Goal: Communication & Community: Answer question/provide support

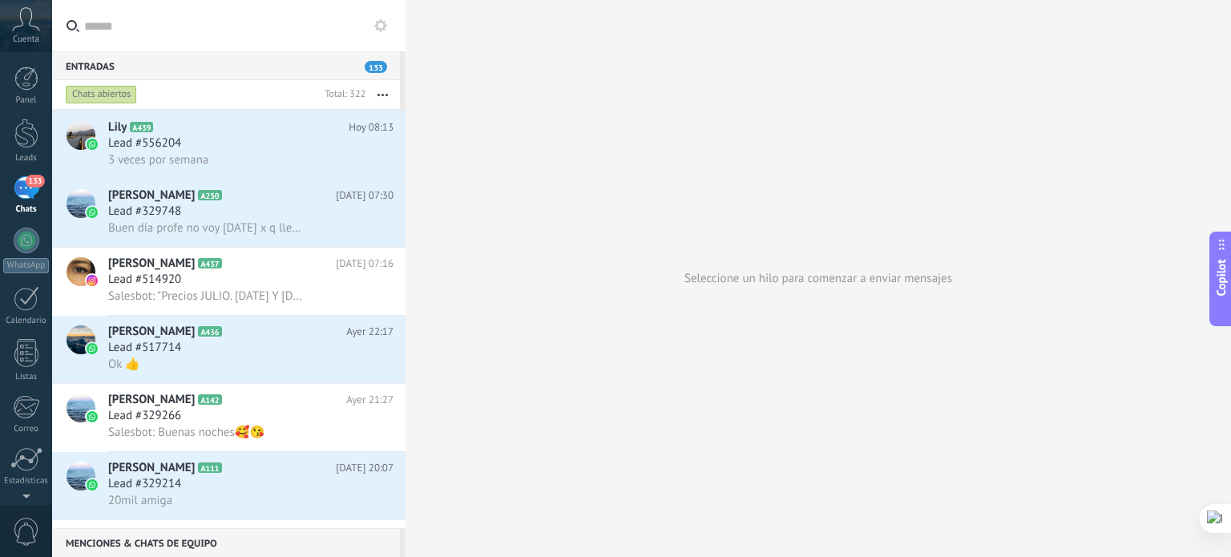
scroll to position [478, 0]
click at [287, 382] on div "[PERSON_NAME] A436 [DATE] 22:17 Lead #517714 Ok 👍" at bounding box center [256, 349] width 297 height 67
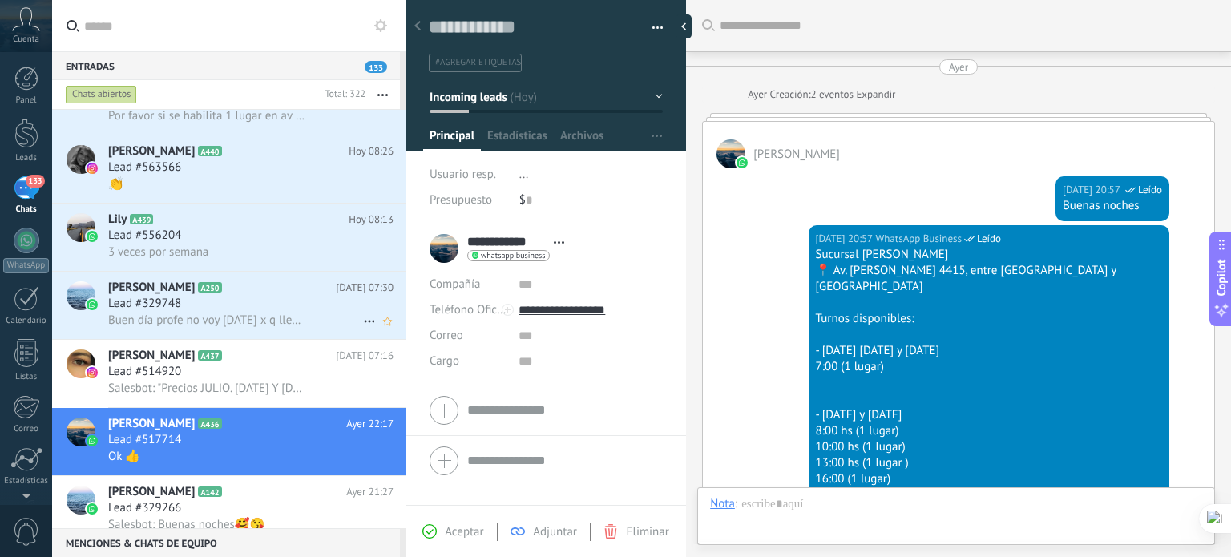
scroll to position [374, 0]
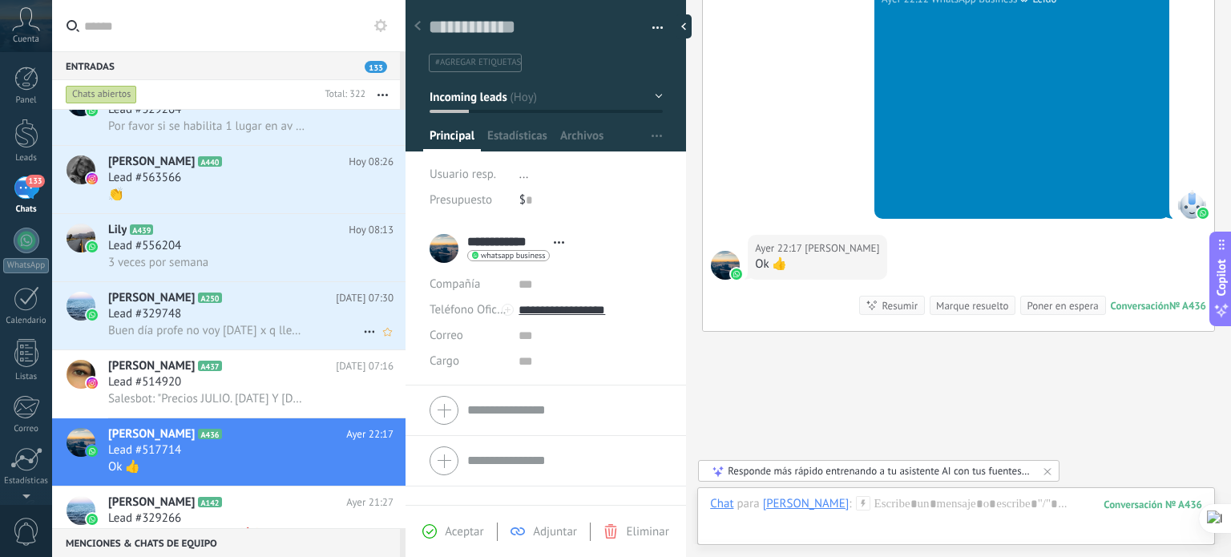
click at [293, 322] on div "Lead #329748" at bounding box center [250, 314] width 285 height 16
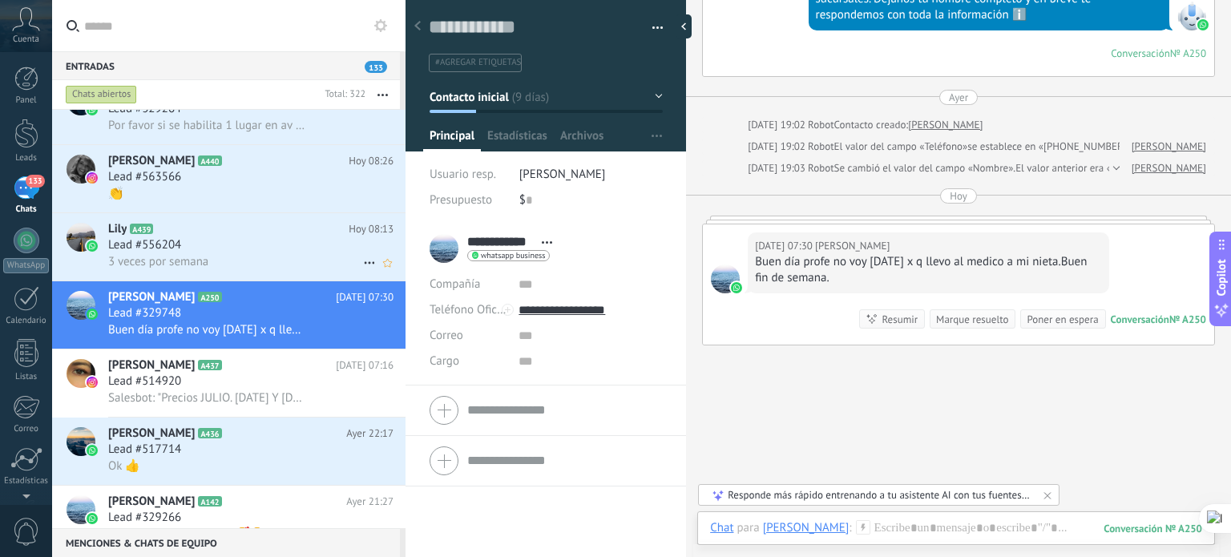
scroll to position [293, 0]
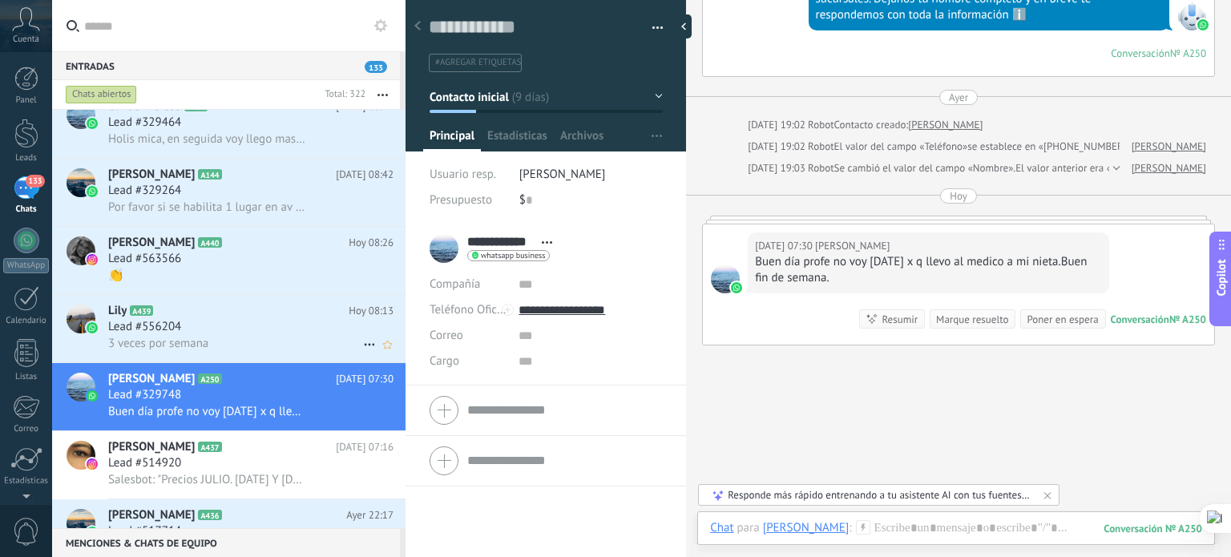
click at [293, 327] on div "Lead #556204" at bounding box center [250, 327] width 285 height 16
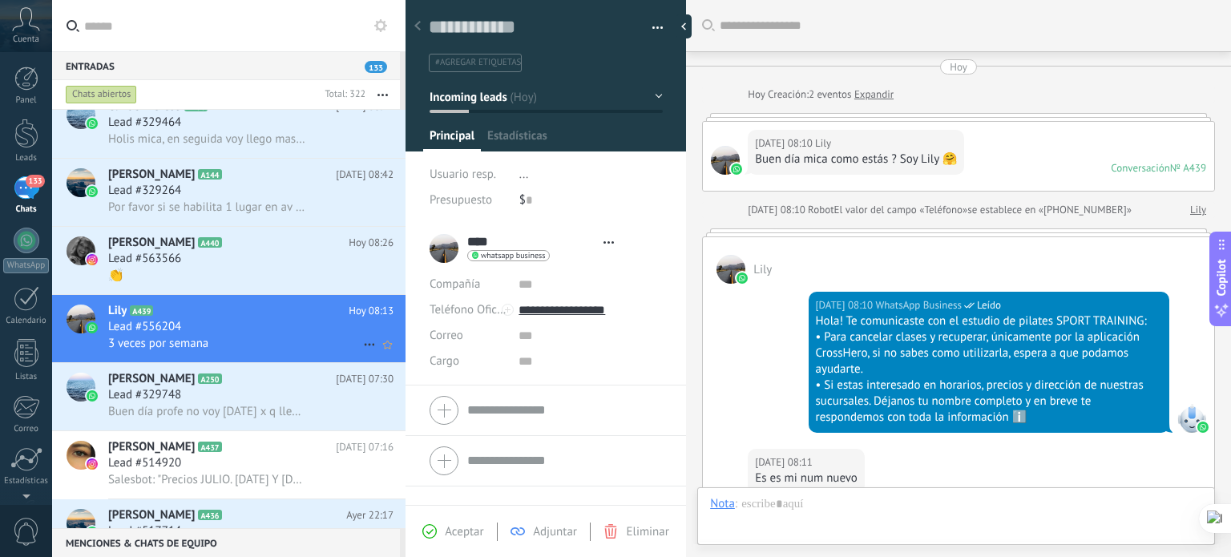
type textarea "**********"
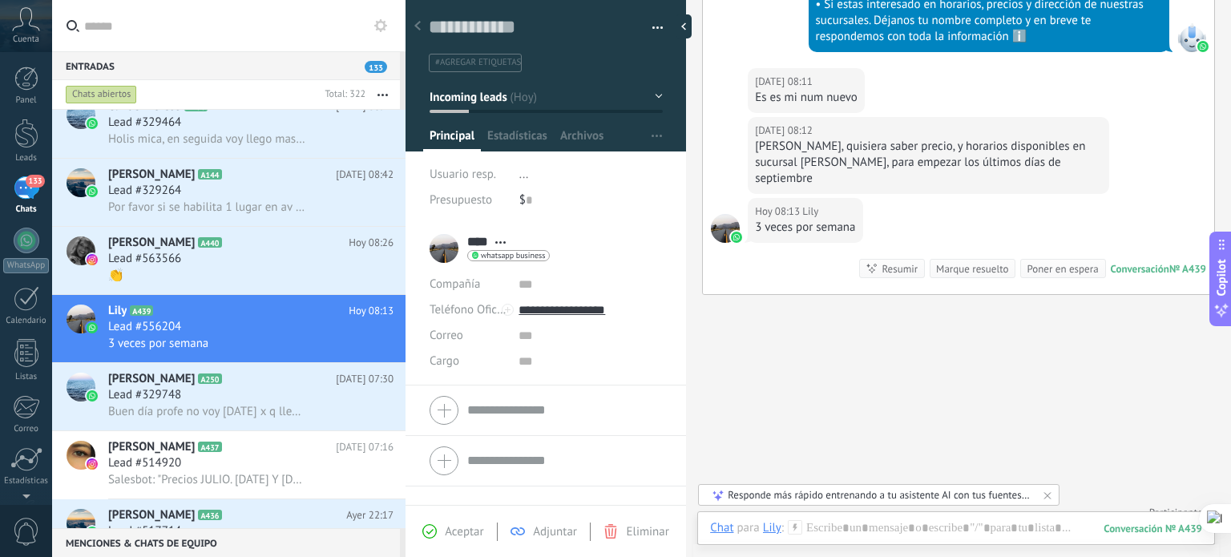
scroll to position [233, 0]
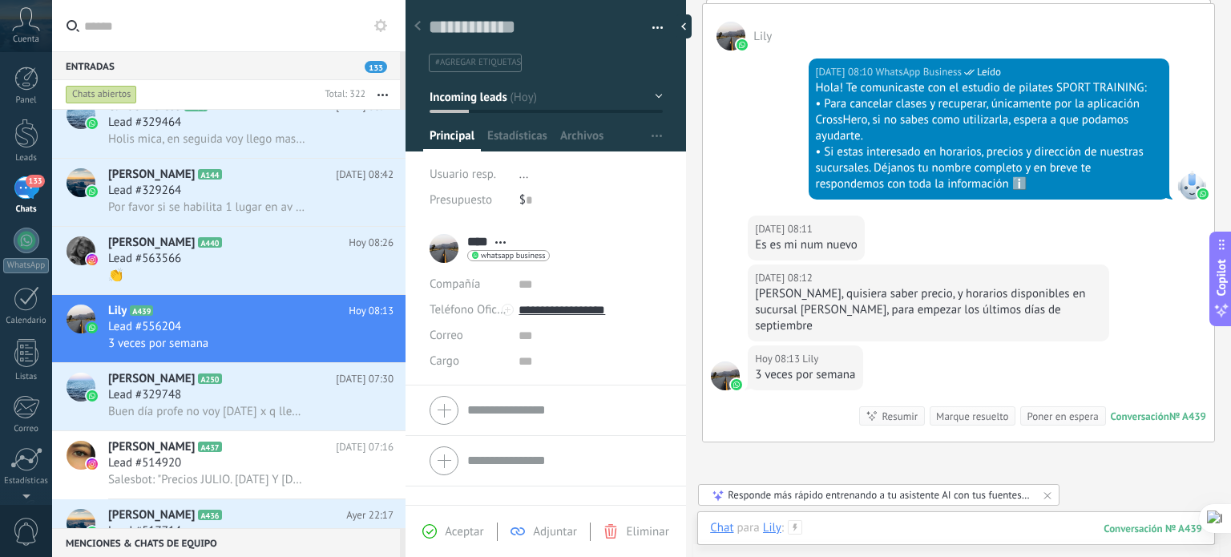
click at [827, 523] on div at bounding box center [956, 544] width 492 height 48
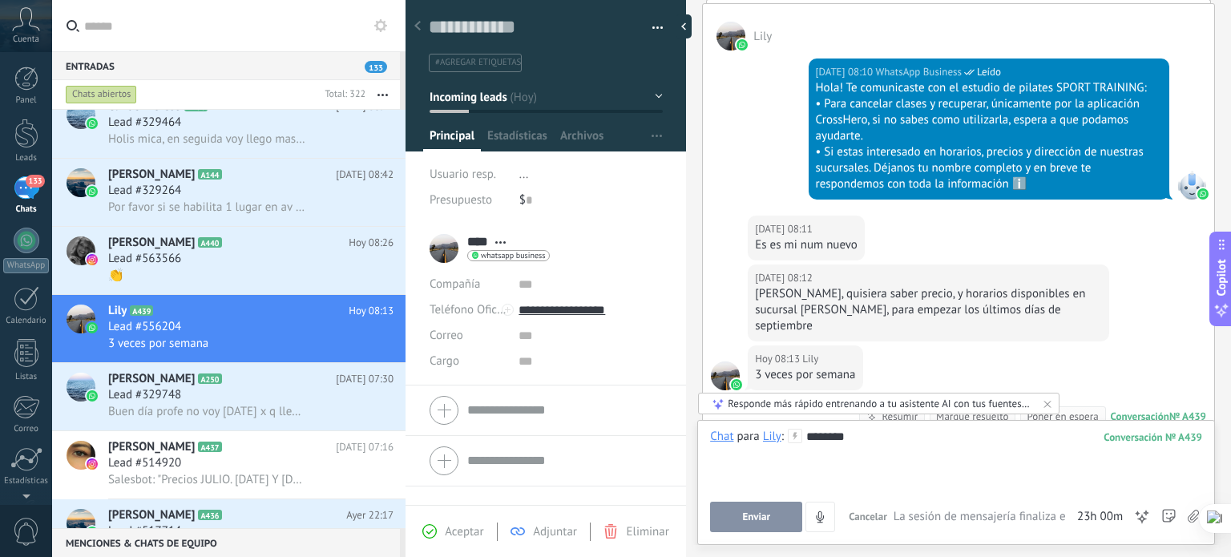
click at [890, 458] on div "********" at bounding box center [956, 459] width 492 height 61
click at [750, 514] on span "Enviar" at bounding box center [756, 516] width 28 height 11
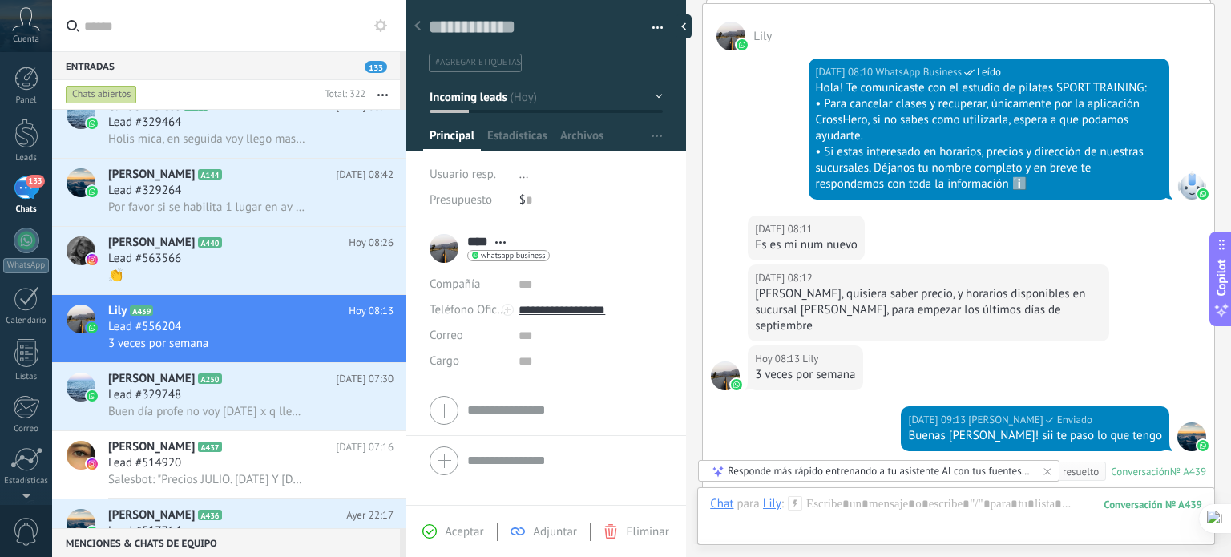
scroll to position [436, 0]
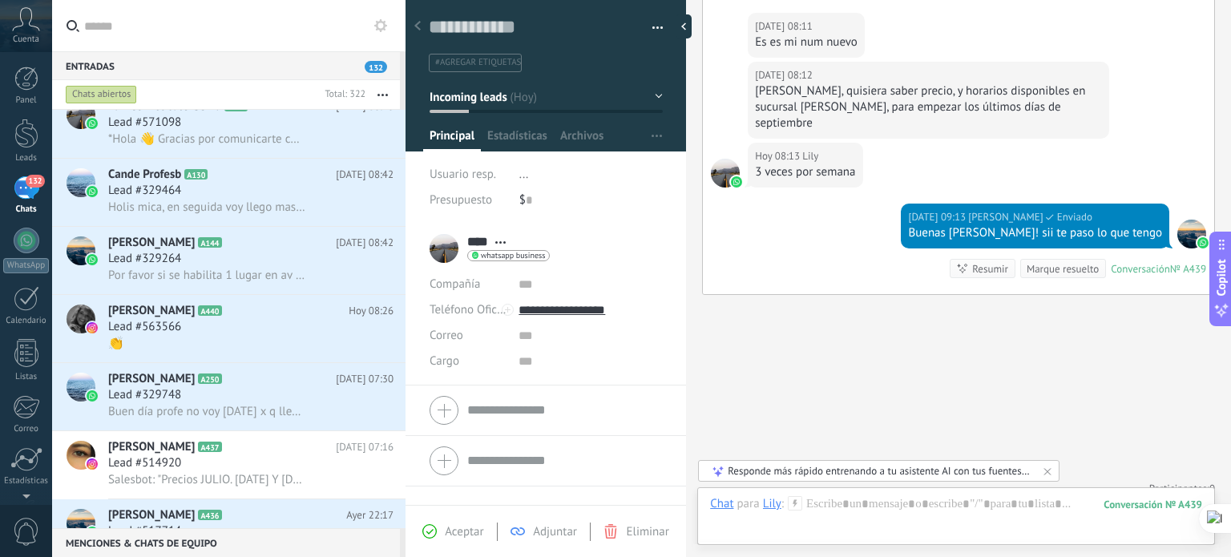
click at [1182, 221] on div at bounding box center [1191, 234] width 29 height 29
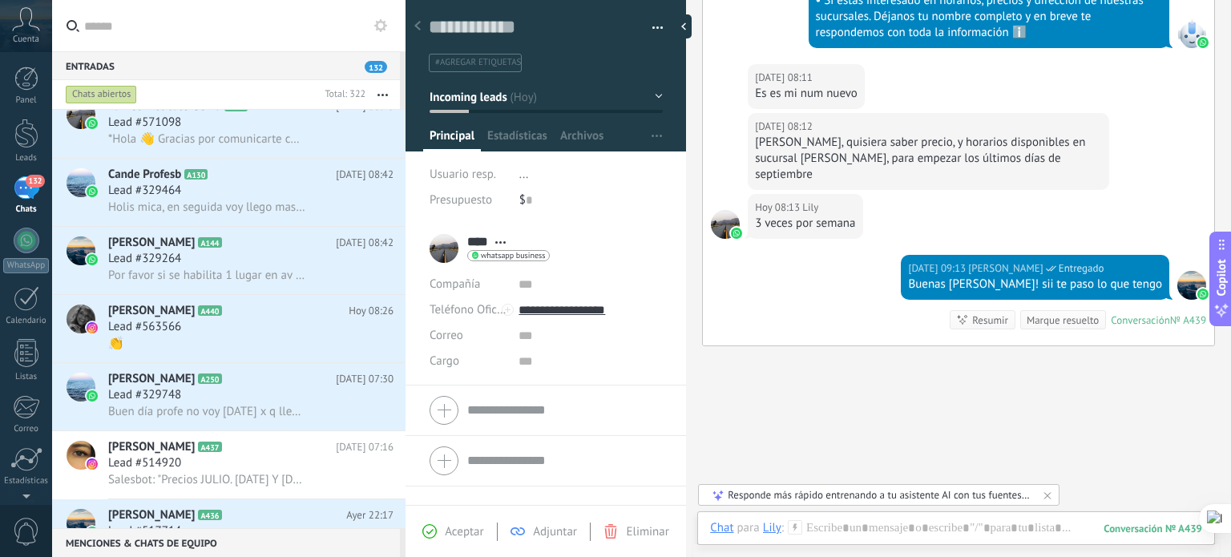
scroll to position [385, 0]
click at [22, 18] on icon at bounding box center [26, 19] width 28 height 24
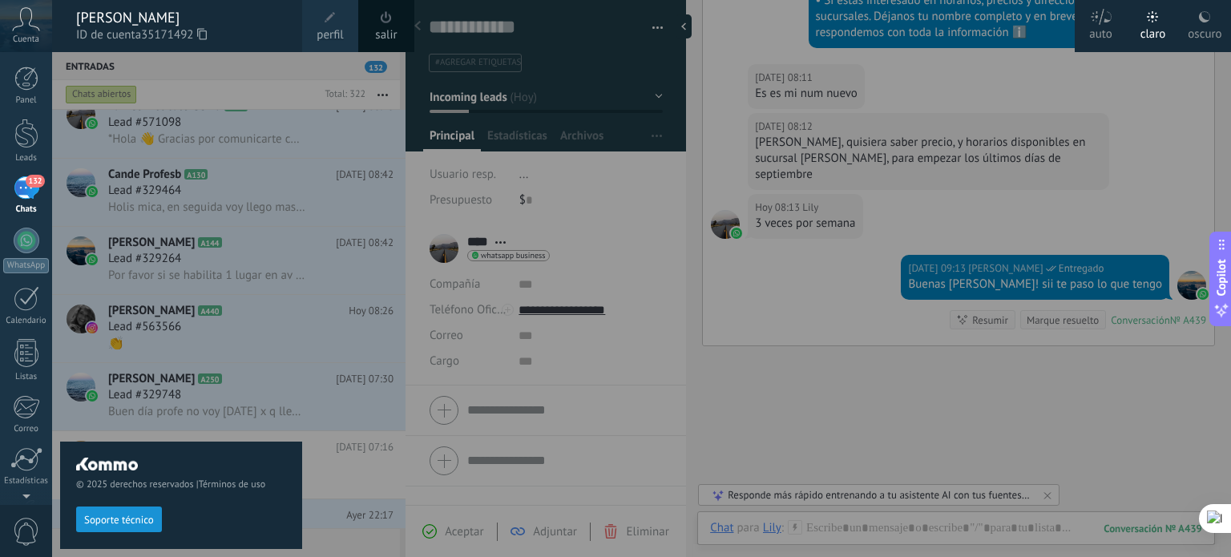
click at [22, 18] on icon at bounding box center [26, 19] width 28 height 24
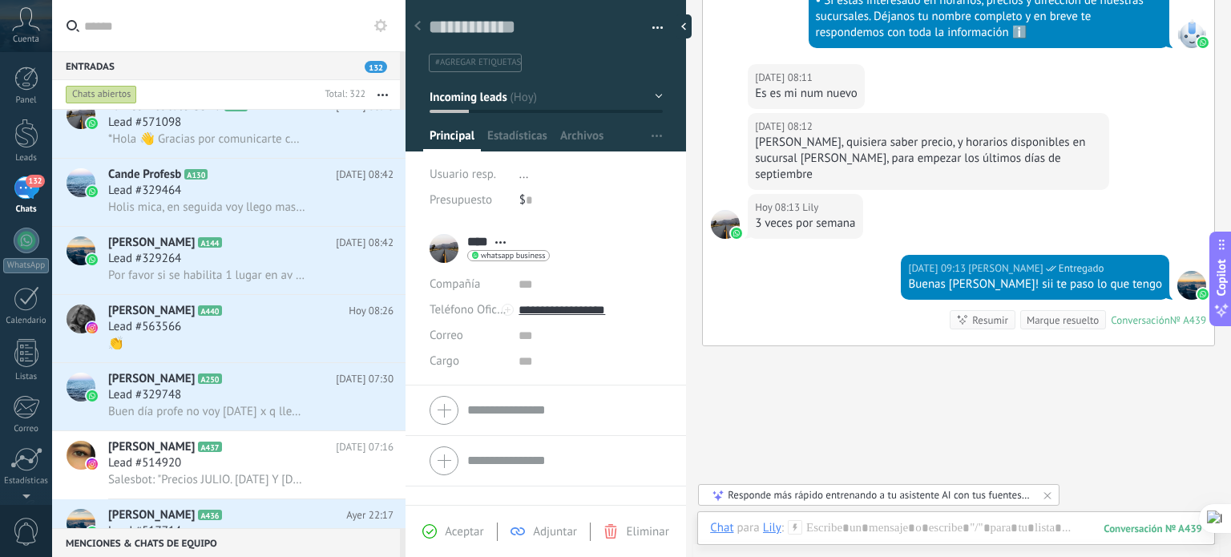
click at [22, 18] on icon at bounding box center [26, 19] width 28 height 24
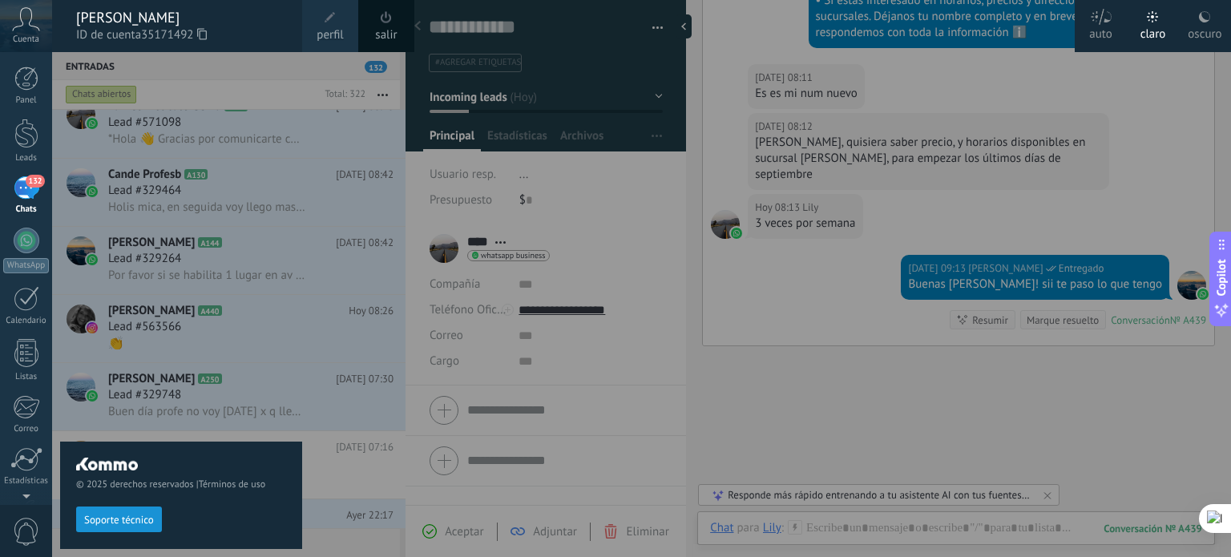
click at [332, 16] on span at bounding box center [330, 17] width 11 height 11
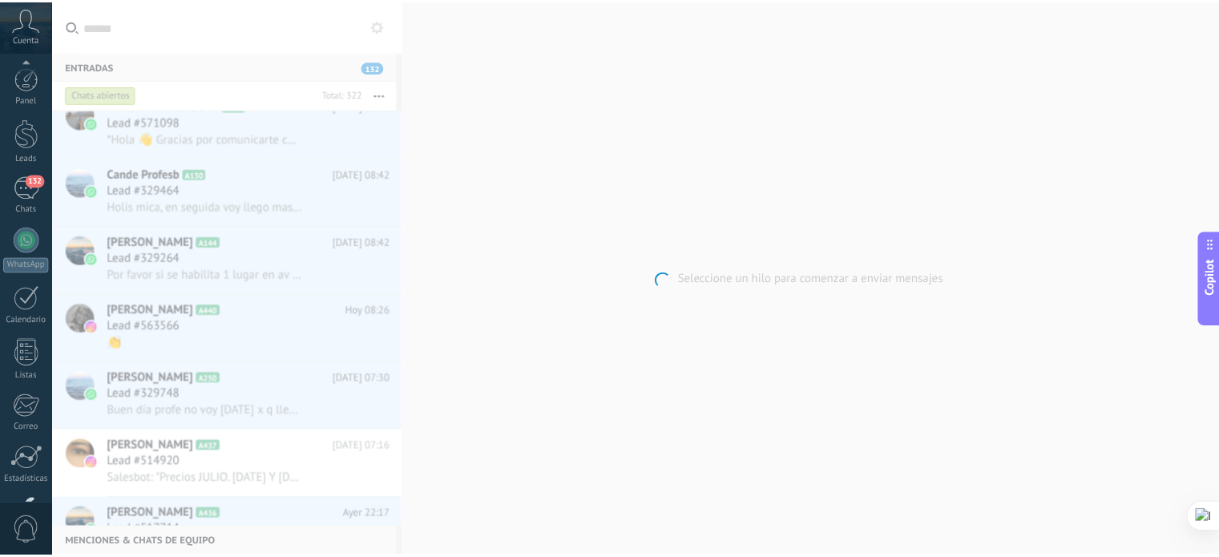
scroll to position [109, 0]
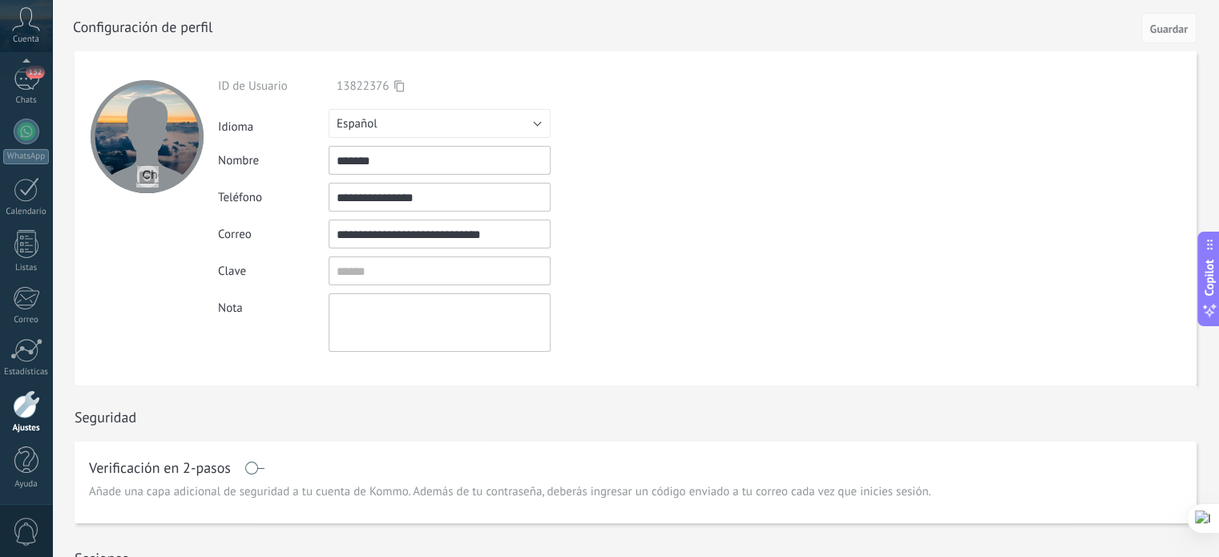
click at [144, 142] on div at bounding box center [147, 136] width 113 height 113
click at [147, 169] on input "file" at bounding box center [147, 176] width 22 height 22
type input "**********"
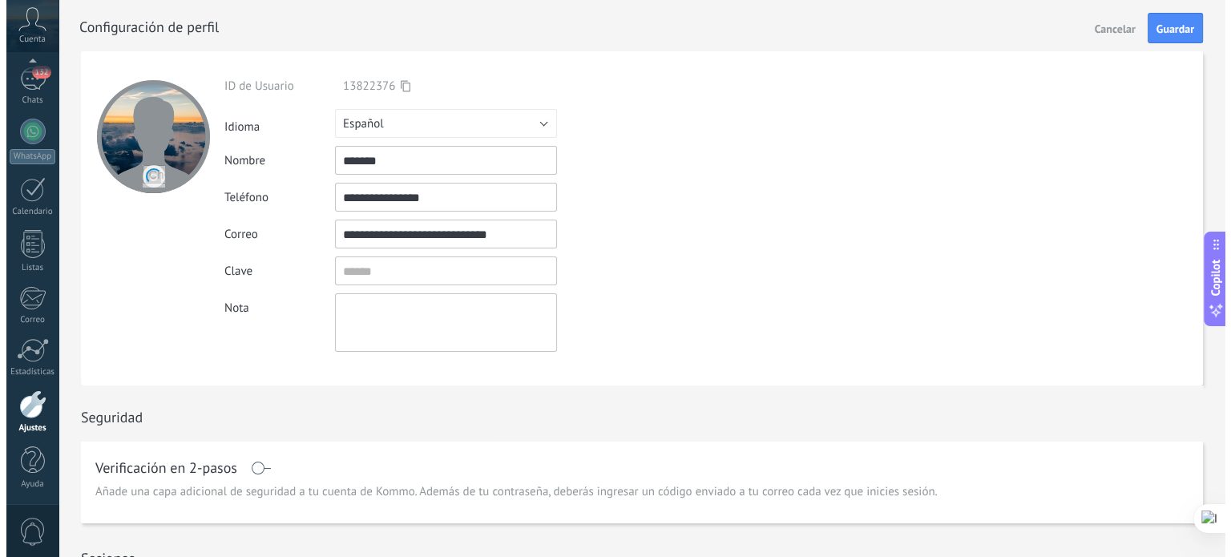
scroll to position [0, 0]
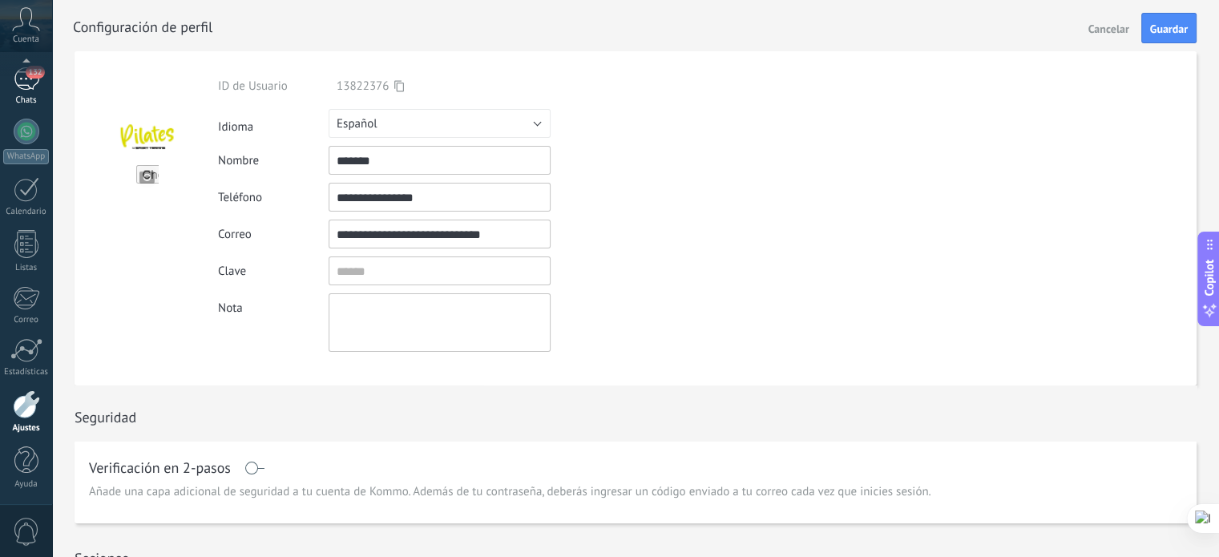
click at [27, 83] on div "132" at bounding box center [27, 78] width 26 height 23
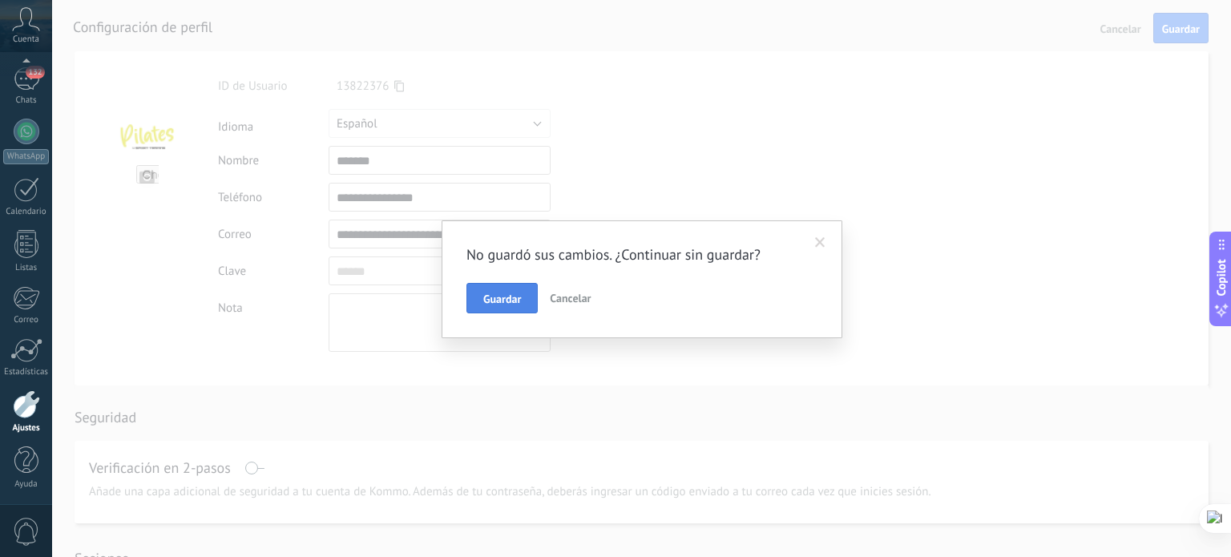
click at [491, 297] on span "Guardar" at bounding box center [502, 298] width 38 height 11
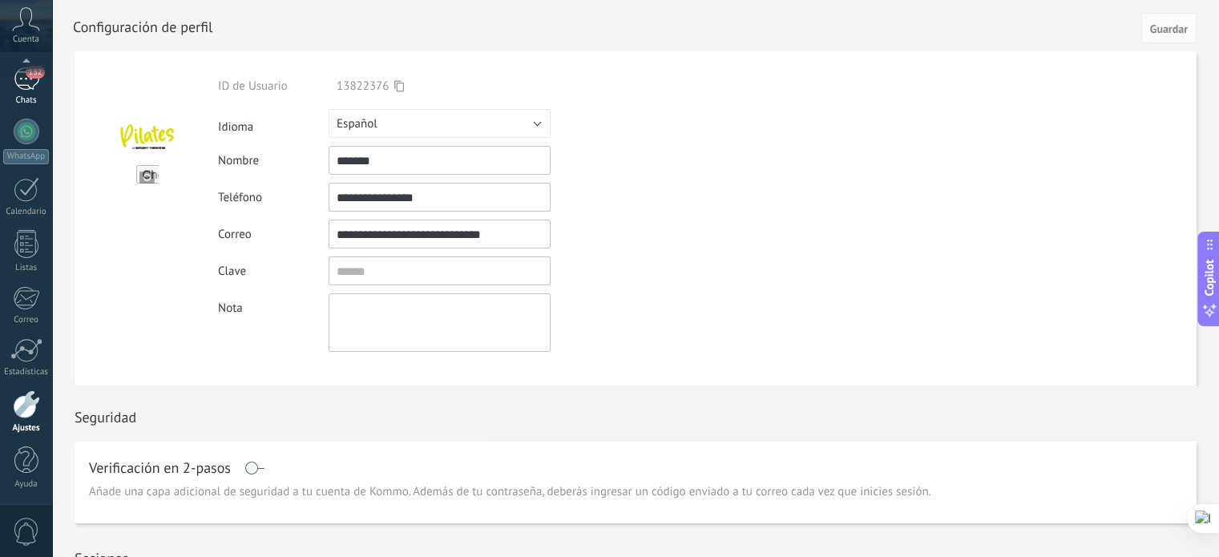
click at [30, 83] on div "132" at bounding box center [27, 78] width 26 height 23
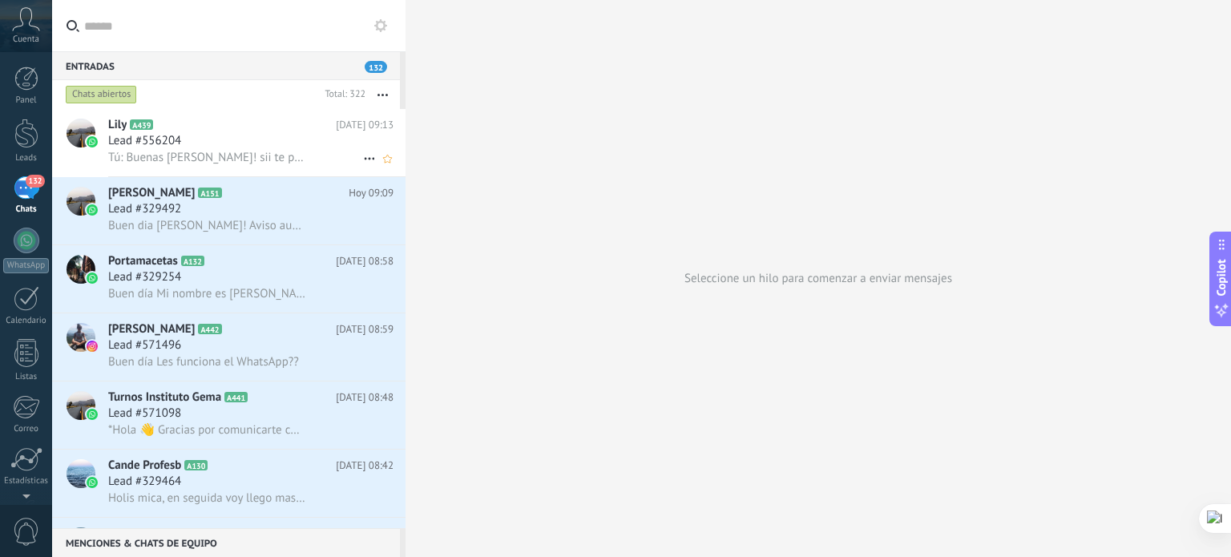
click at [225, 151] on span "Tú: Buenas [PERSON_NAME]! sii te paso lo que tengo" at bounding box center [206, 157] width 197 height 15
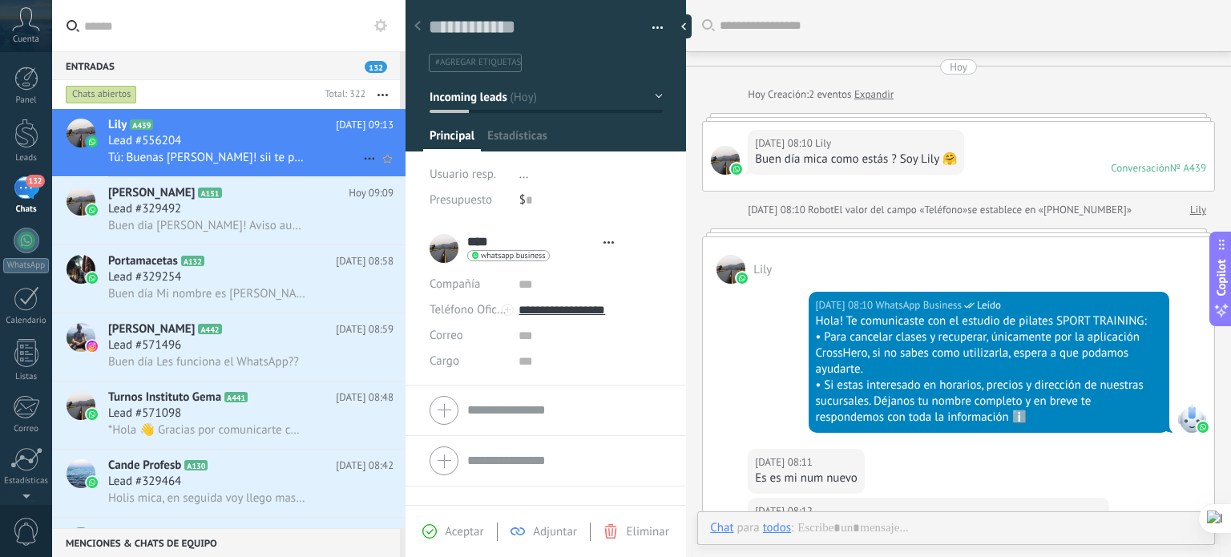
type textarea "**********"
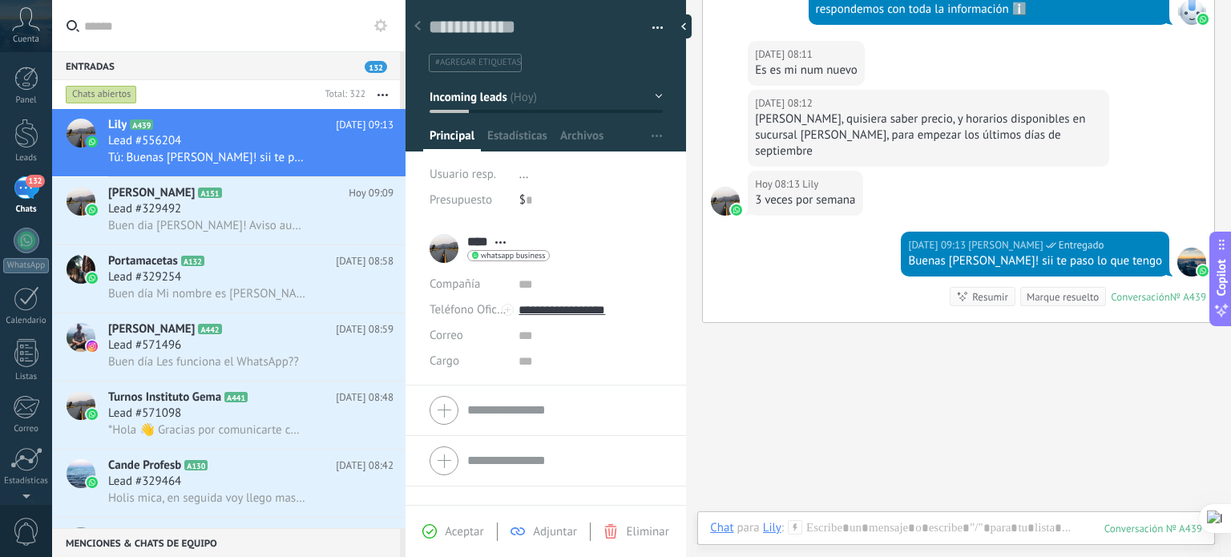
scroll to position [436, 0]
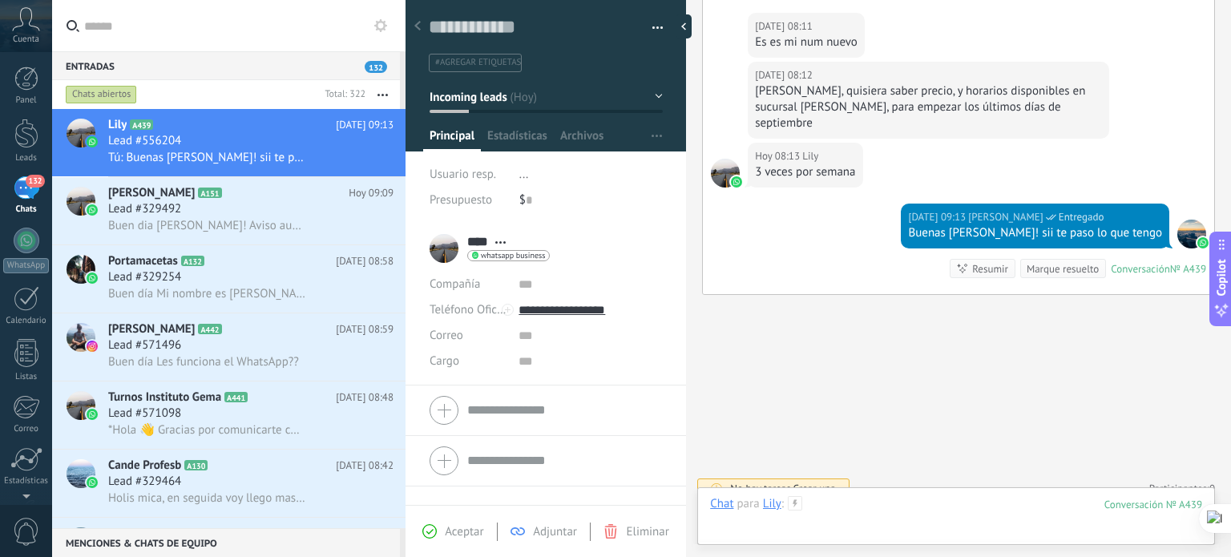
click at [882, 505] on div at bounding box center [956, 520] width 492 height 48
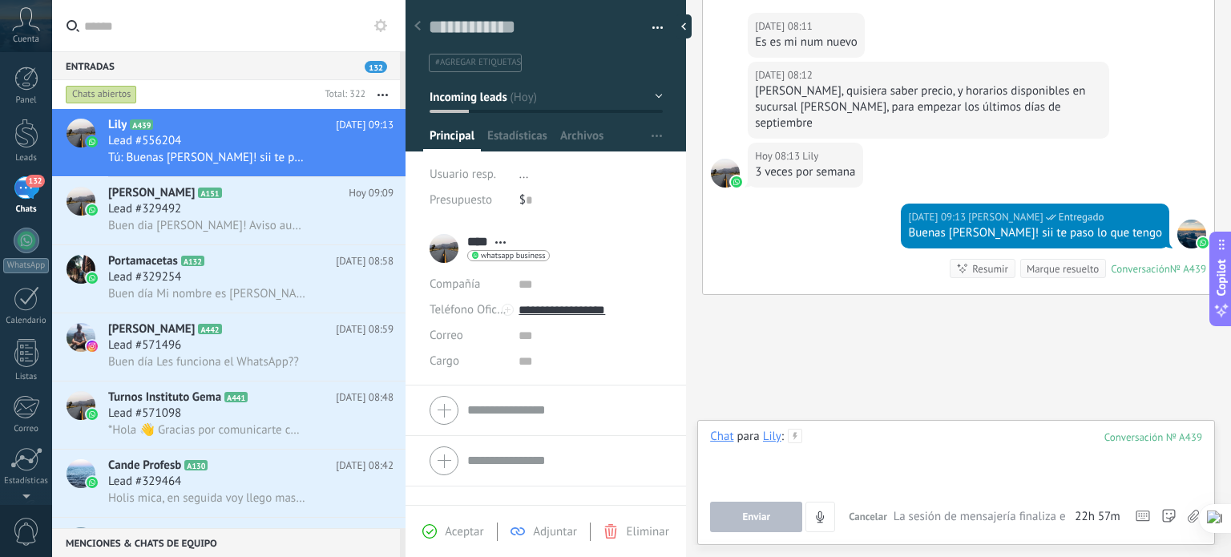
paste div
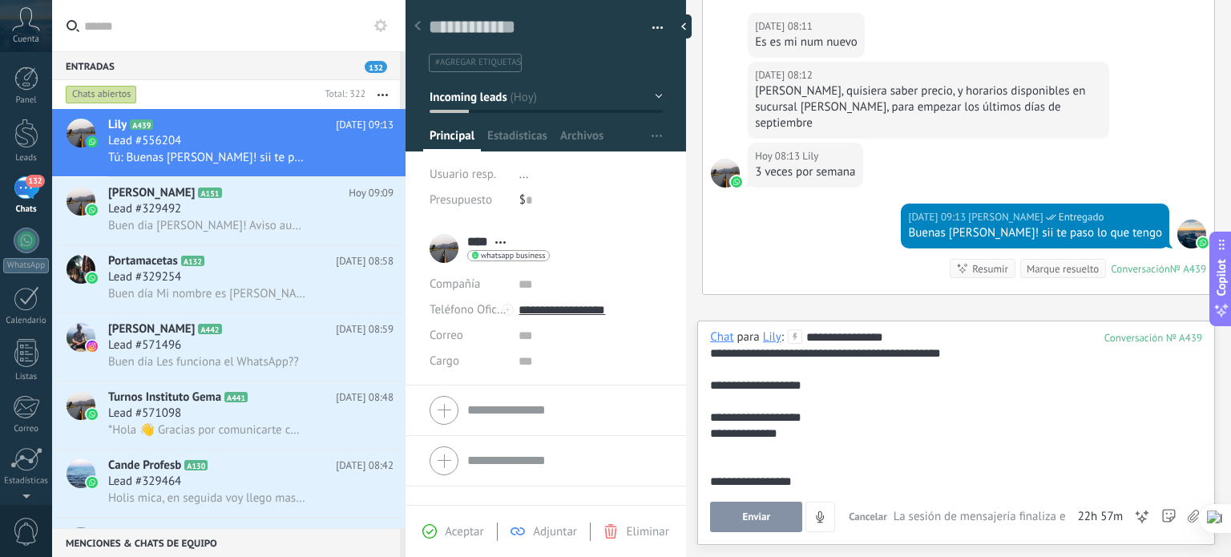
click at [742, 512] on span "Enviar" at bounding box center [756, 516] width 28 height 11
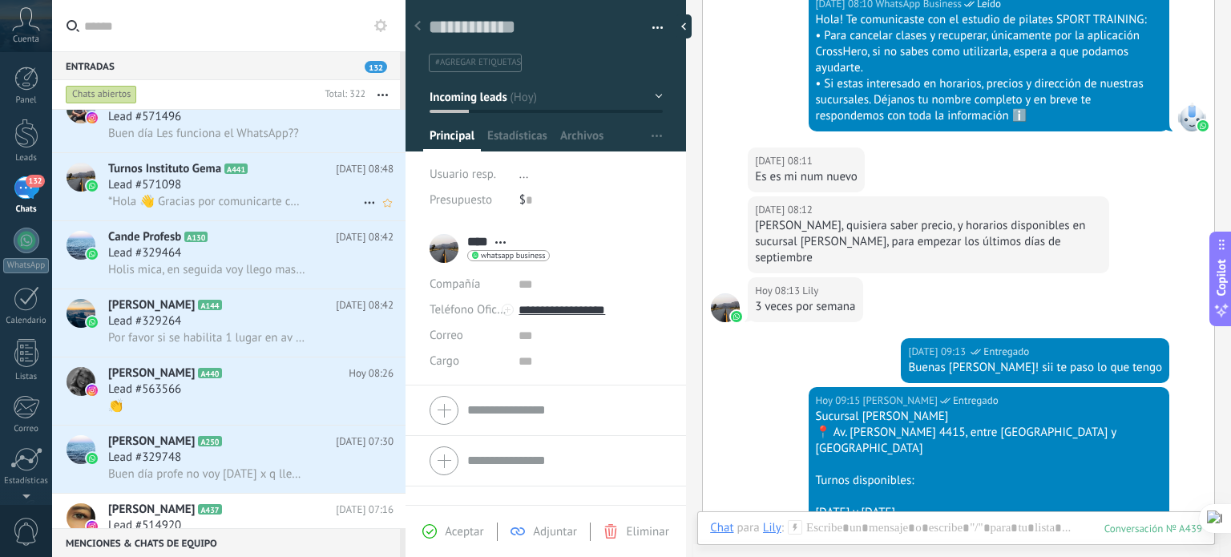
scroll to position [0, 0]
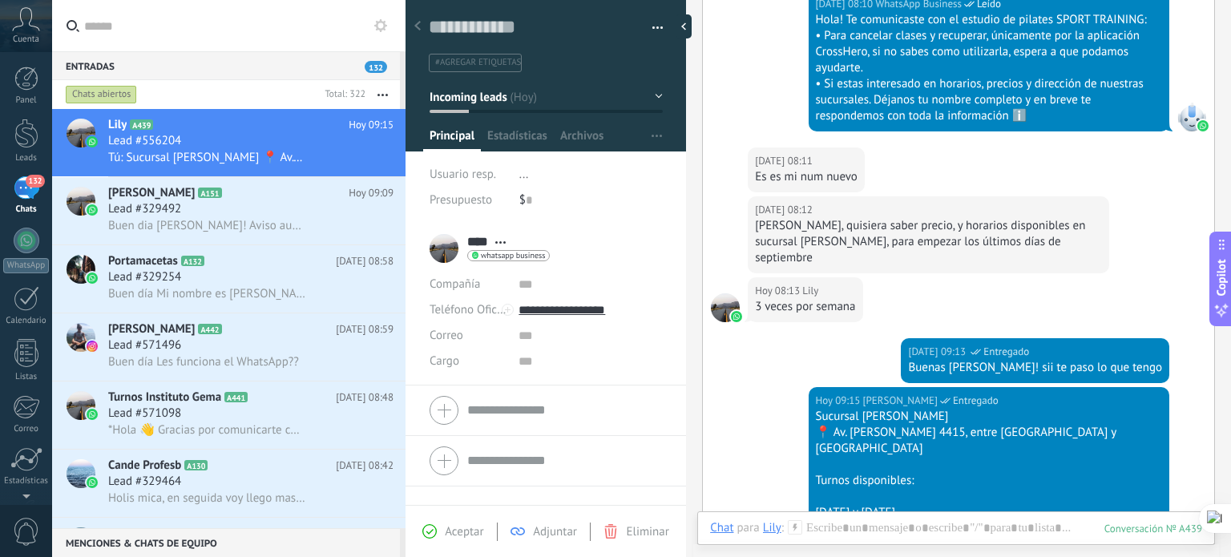
click at [157, 18] on input "text" at bounding box center [238, 25] width 309 height 51
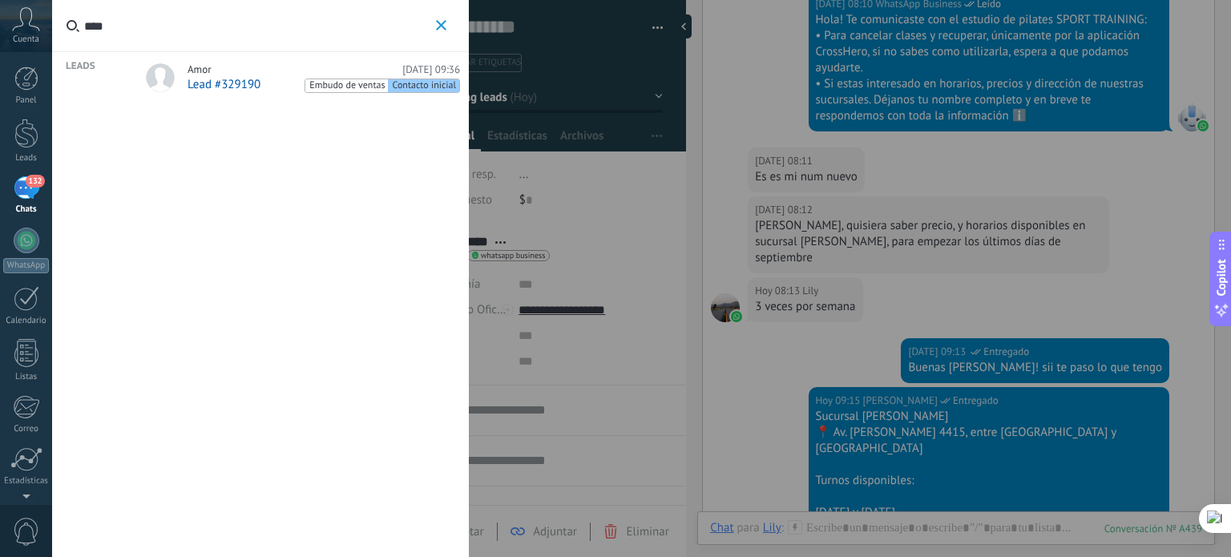
type input "****"
click at [202, 80] on span "Lead #329190" at bounding box center [224, 84] width 73 height 15
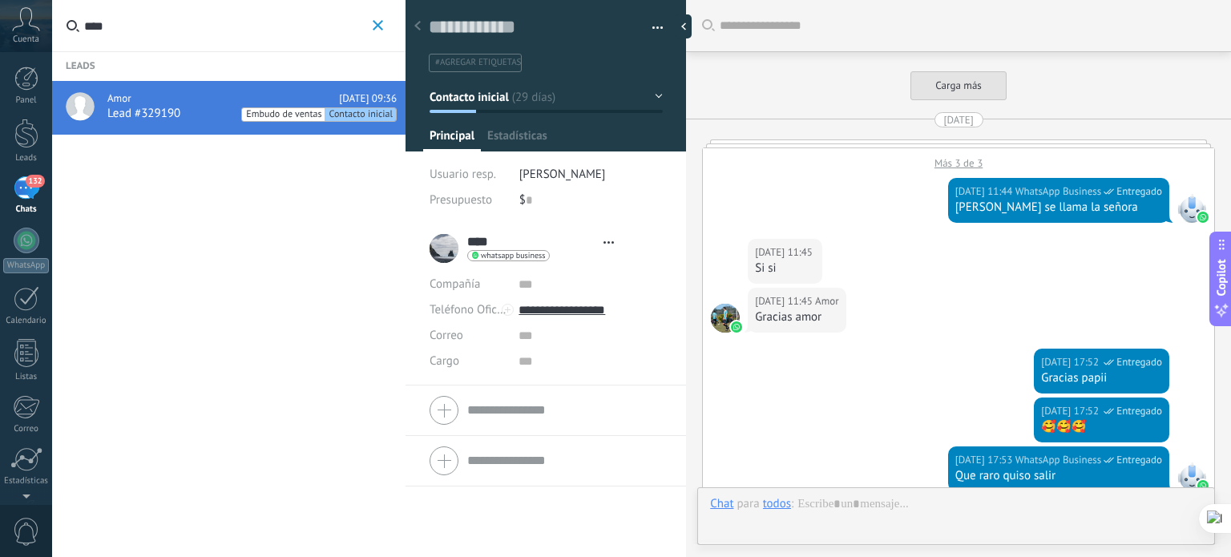
type textarea "**********"
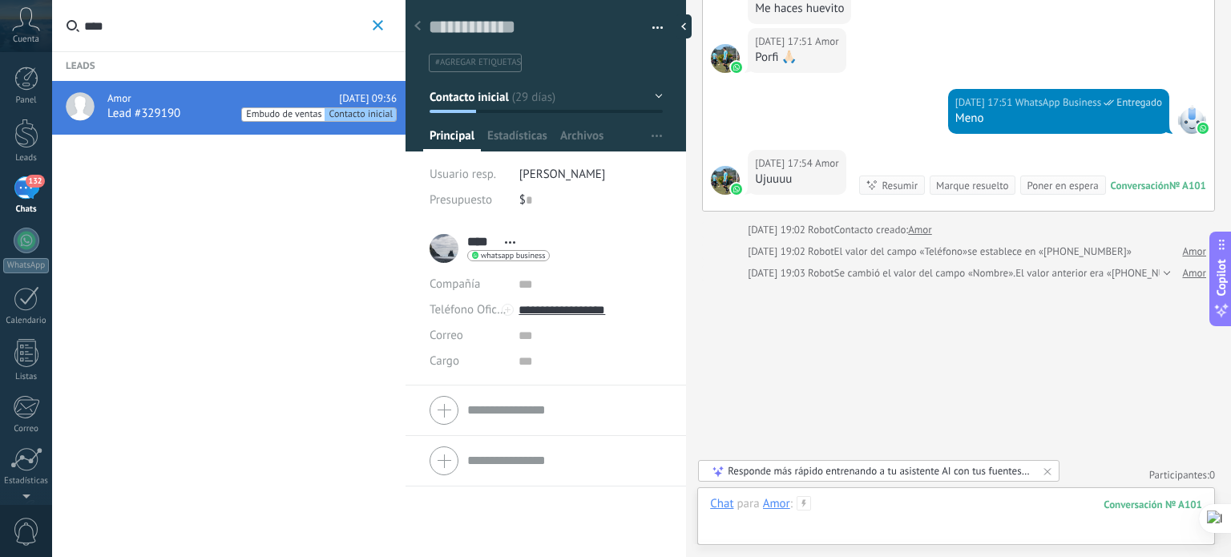
click at [854, 507] on div at bounding box center [956, 520] width 492 height 48
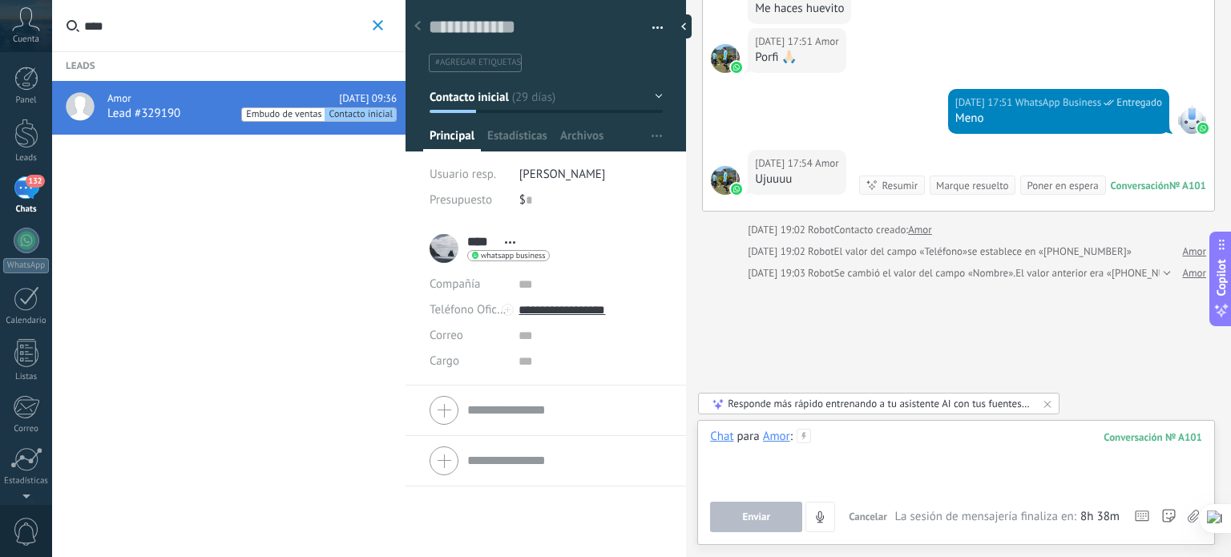
click at [869, 458] on div at bounding box center [956, 459] width 492 height 61
click at [748, 511] on button "Enviar" at bounding box center [756, 517] width 92 height 30
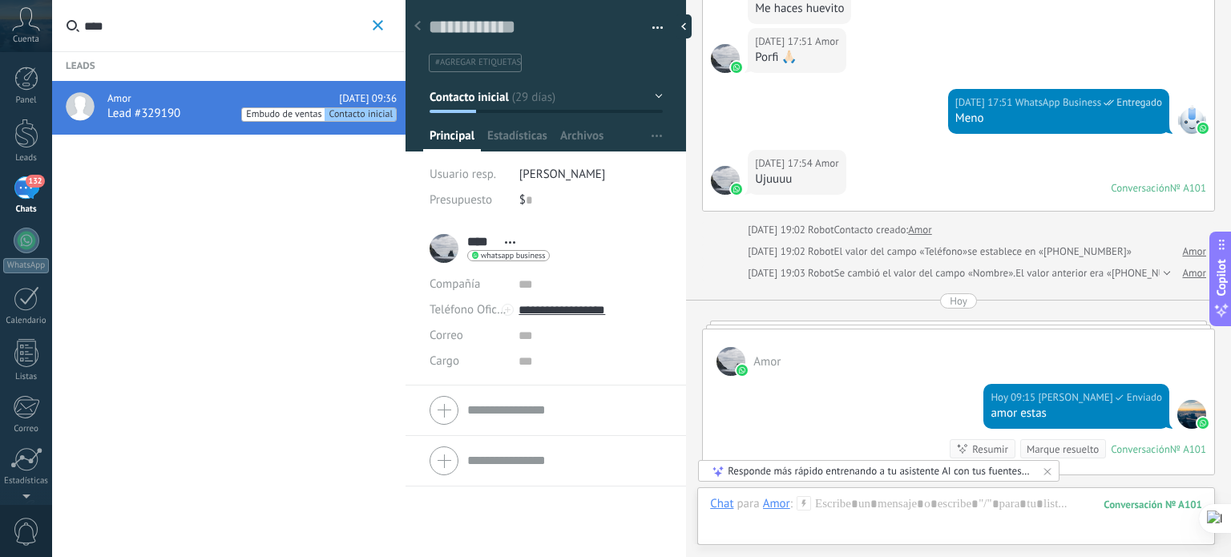
scroll to position [2575, 0]
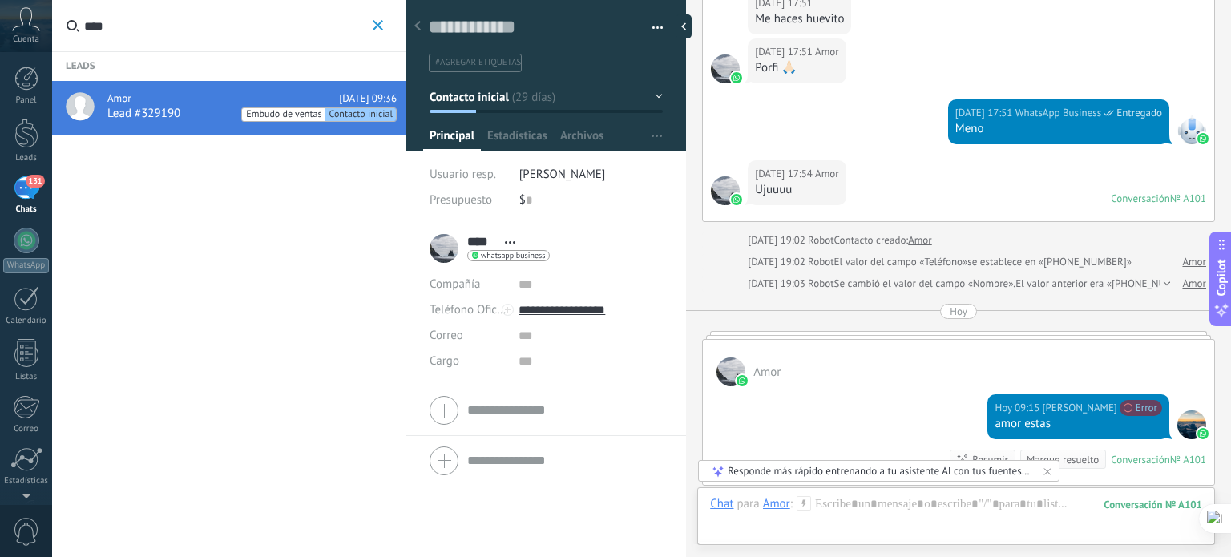
click at [849, 495] on div "Chat Correo Nota Tarea Chat para Amor : 101 Enviar Cancelar Rastrear clics en l…" at bounding box center [956, 516] width 518 height 58
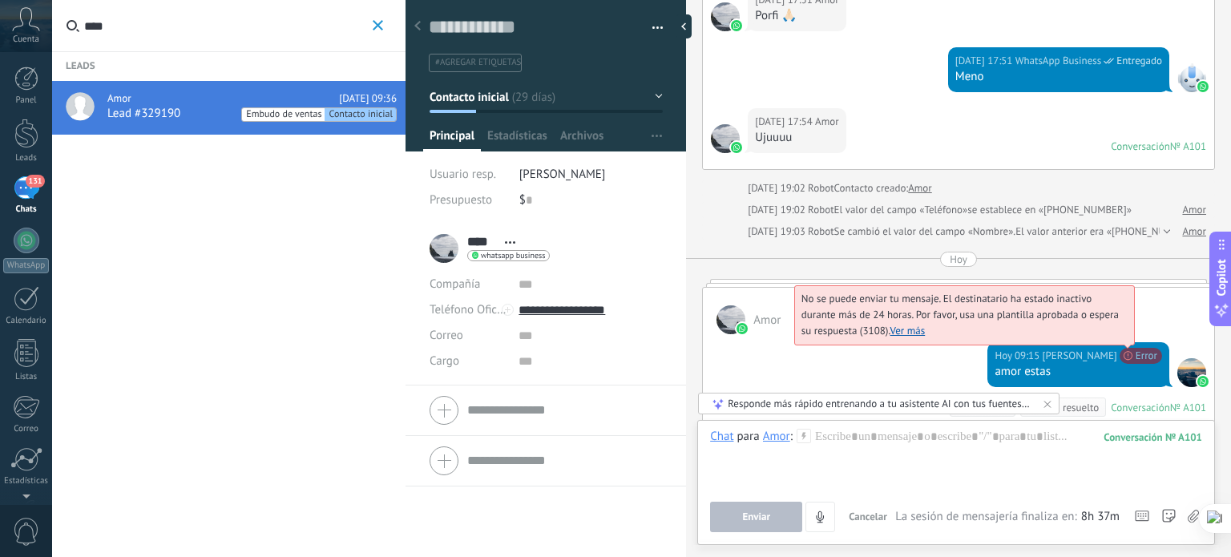
scroll to position [2628, 0]
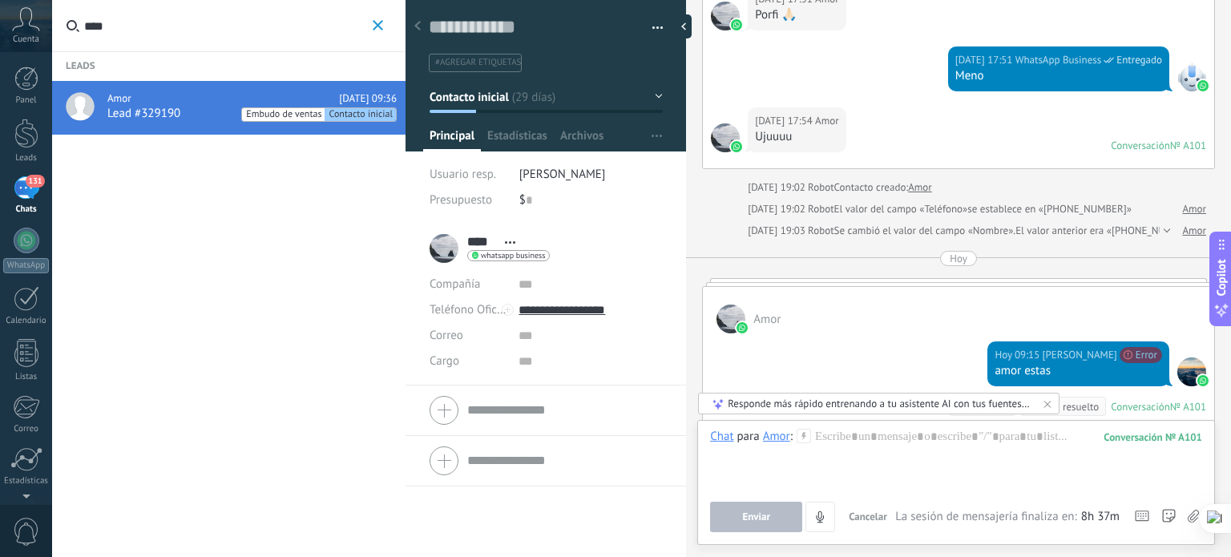
click at [814, 333] on div "[DATE] 09:15 [PERSON_NAME] No se puede enviar tu mensaje. El destinatario ha es…" at bounding box center [958, 382] width 511 height 99
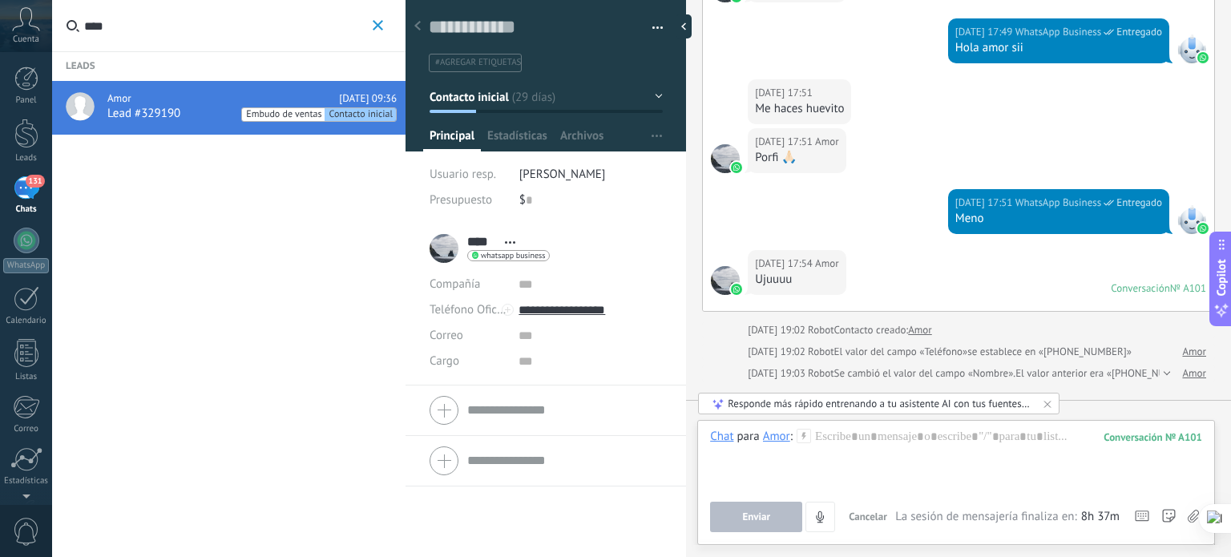
scroll to position [2486, 0]
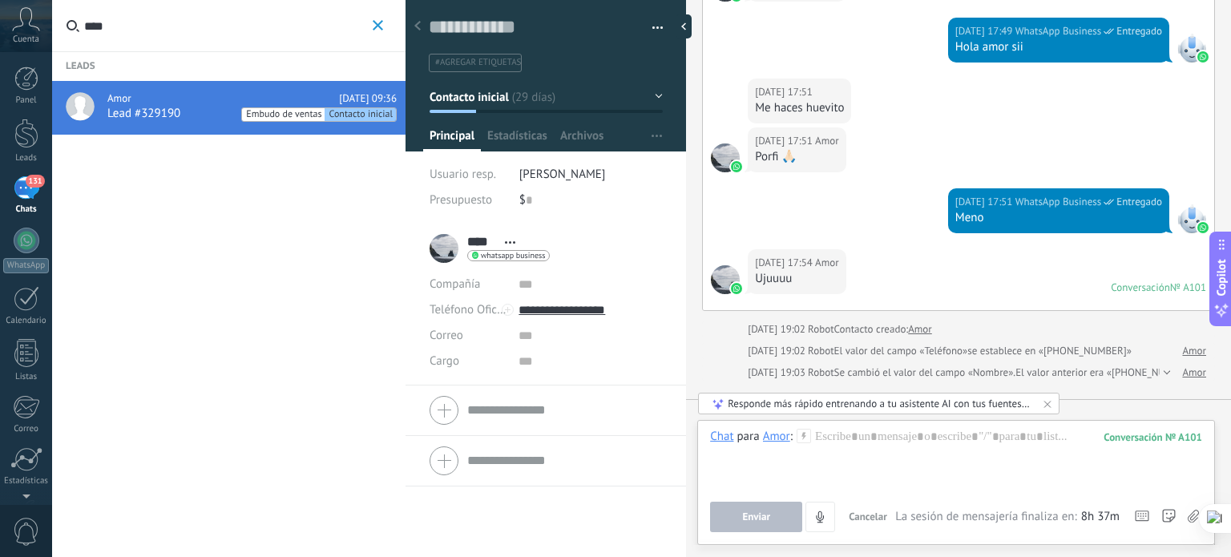
click at [501, 247] on span "Abrir detalle Copie el nombre Desatar Contacto principal" at bounding box center [510, 242] width 26 height 12
click at [532, 256] on link "Abrir detalle" at bounding box center [560, 263] width 64 height 15
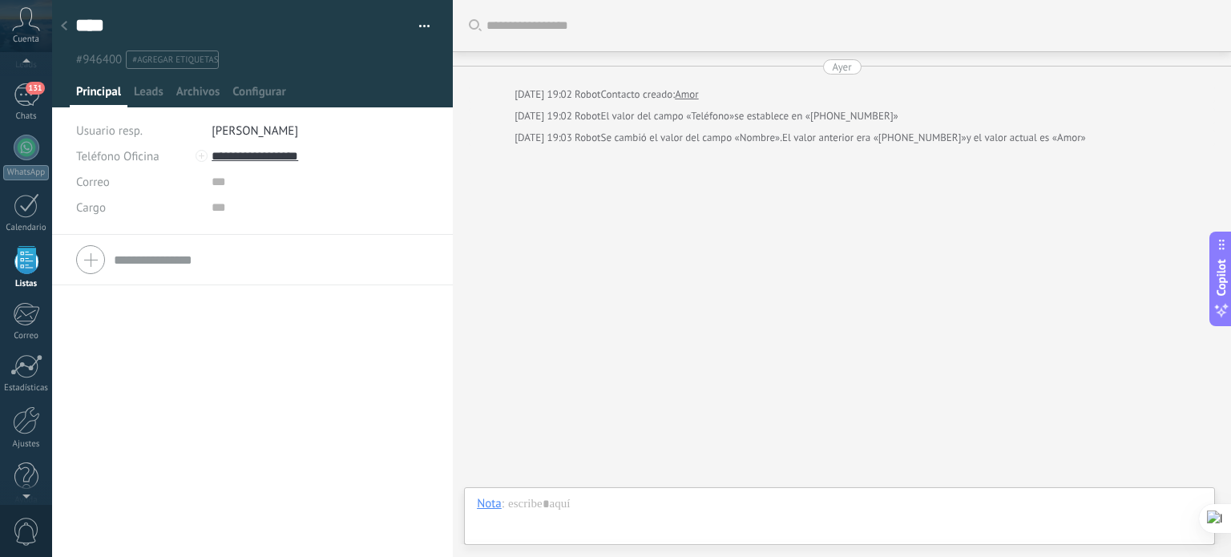
scroll to position [99, 0]
click at [67, 22] on div at bounding box center [64, 26] width 22 height 31
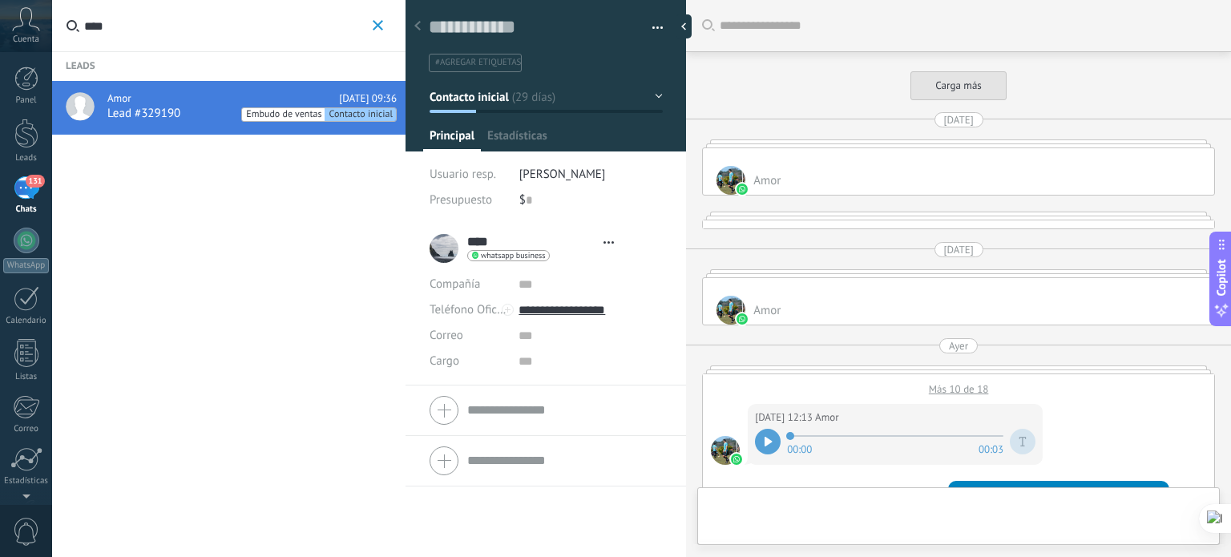
type textarea "**********"
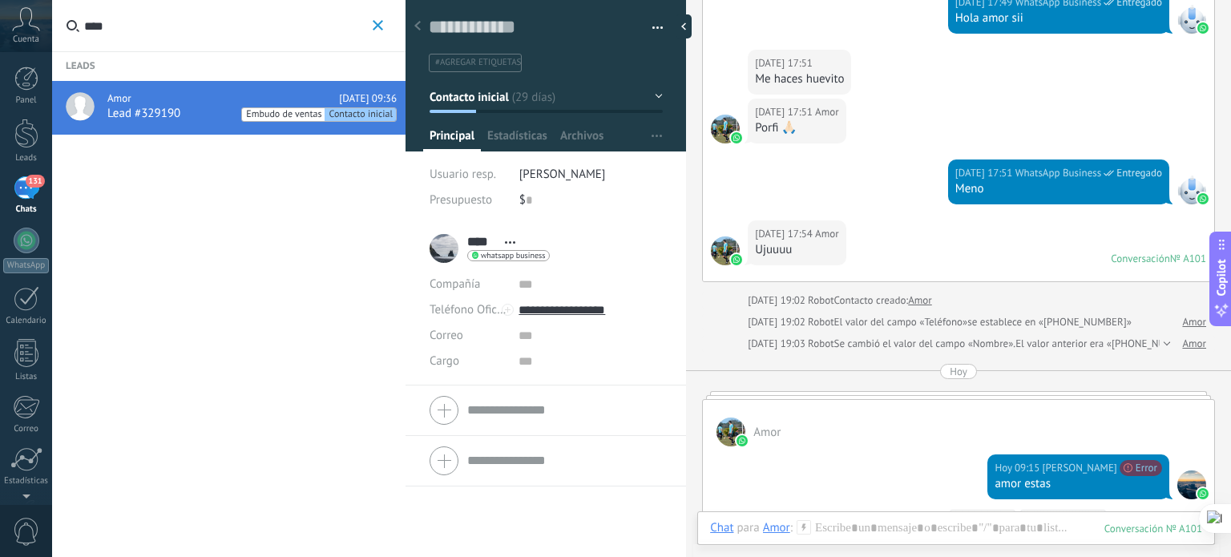
scroll to position [2539, 0]
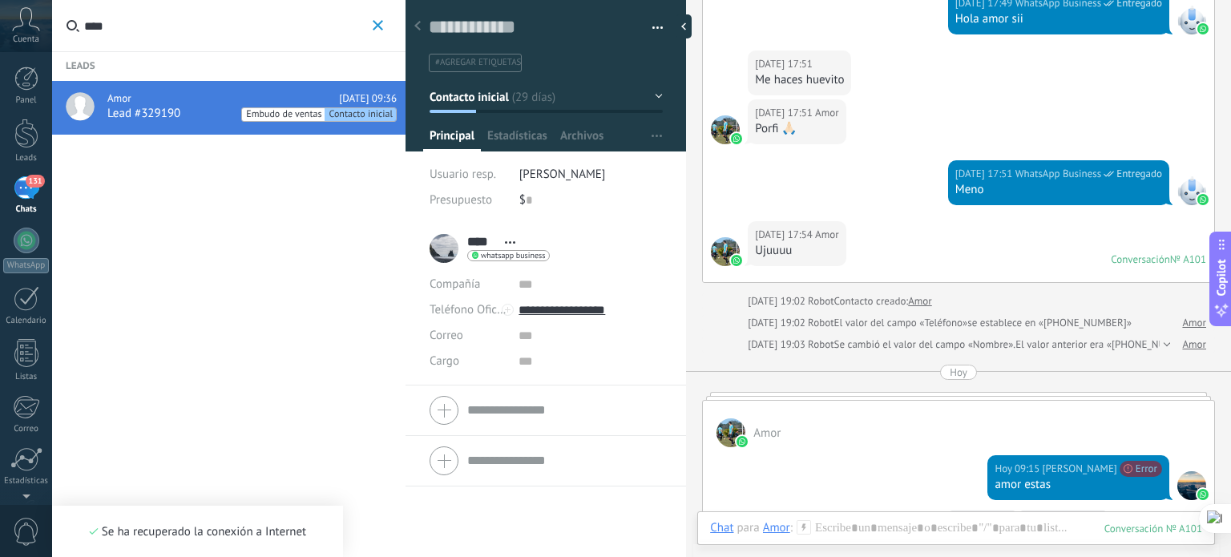
click at [28, 190] on div "131" at bounding box center [27, 187] width 26 height 23
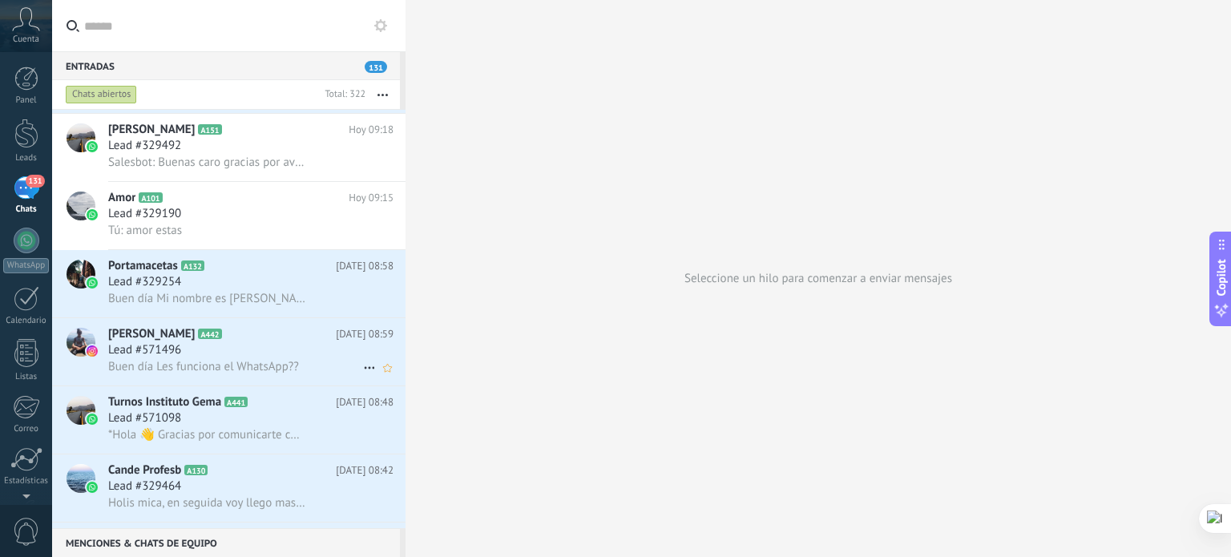
scroll to position [160, 0]
